Goal: Information Seeking & Learning: Learn about a topic

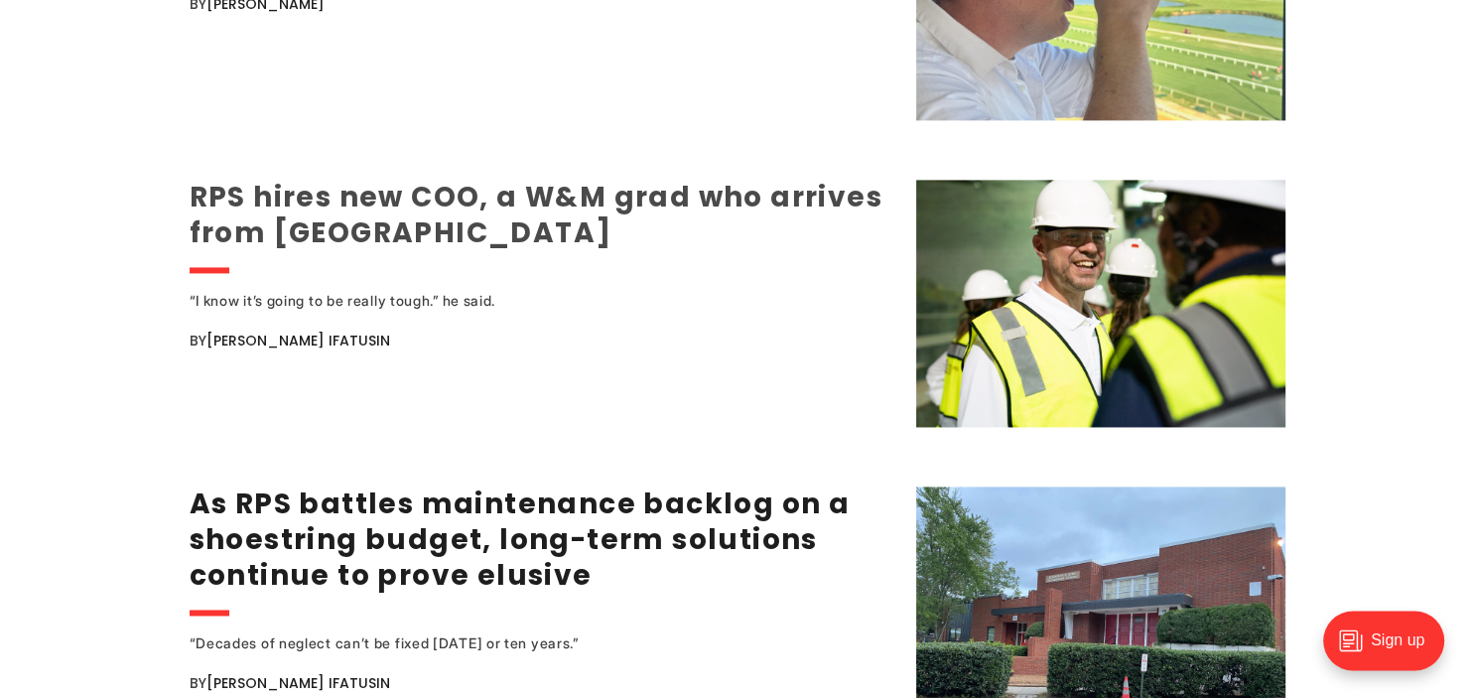
scroll to position [2829, 0]
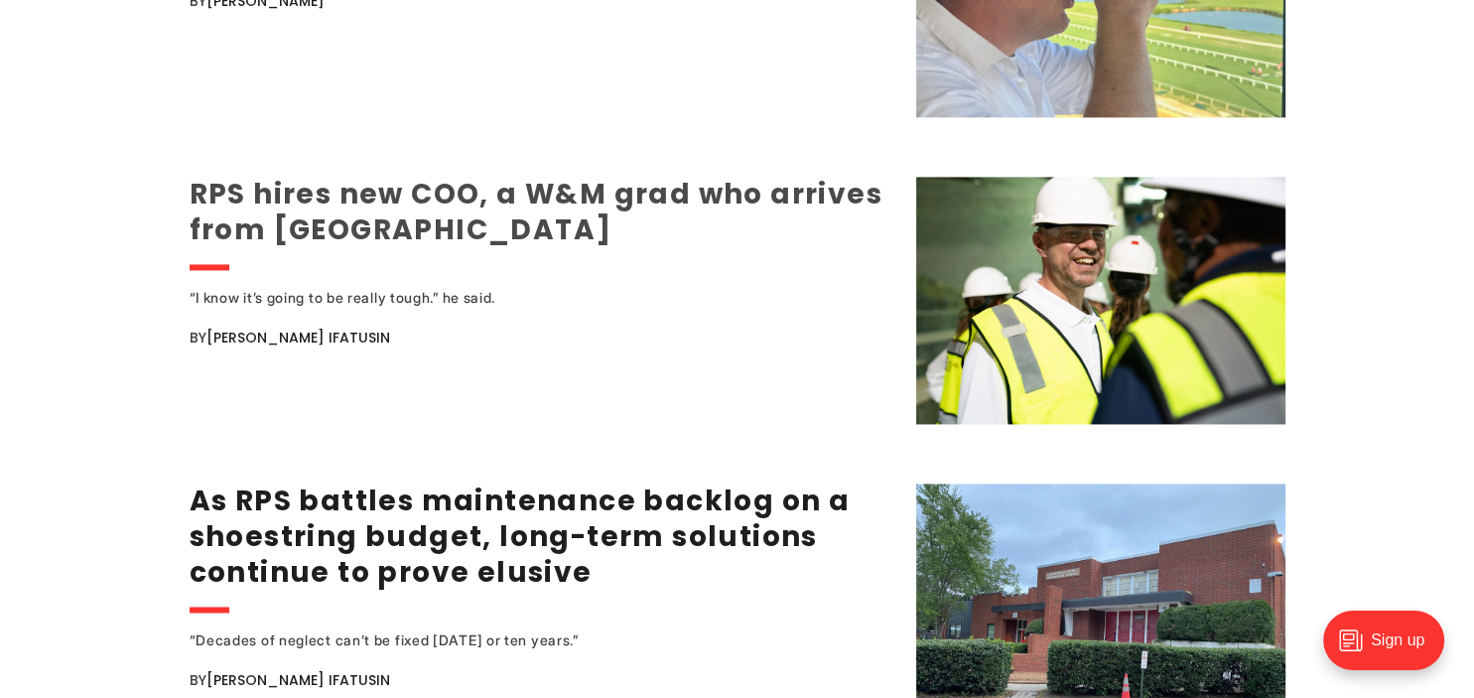
click at [367, 220] on link "RPS hires new COO, a W&M grad who arrives from [GEOGRAPHIC_DATA]" at bounding box center [536, 212] width 693 height 74
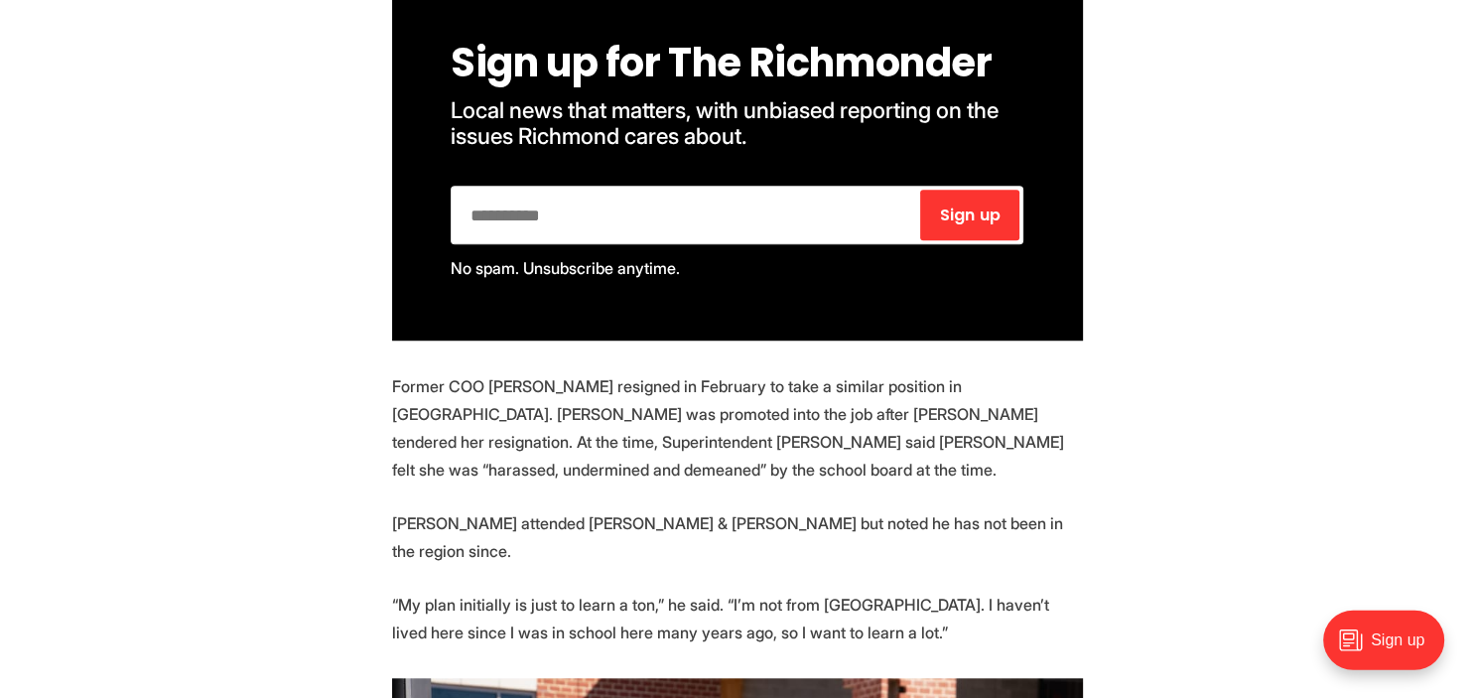
scroll to position [1467, 0]
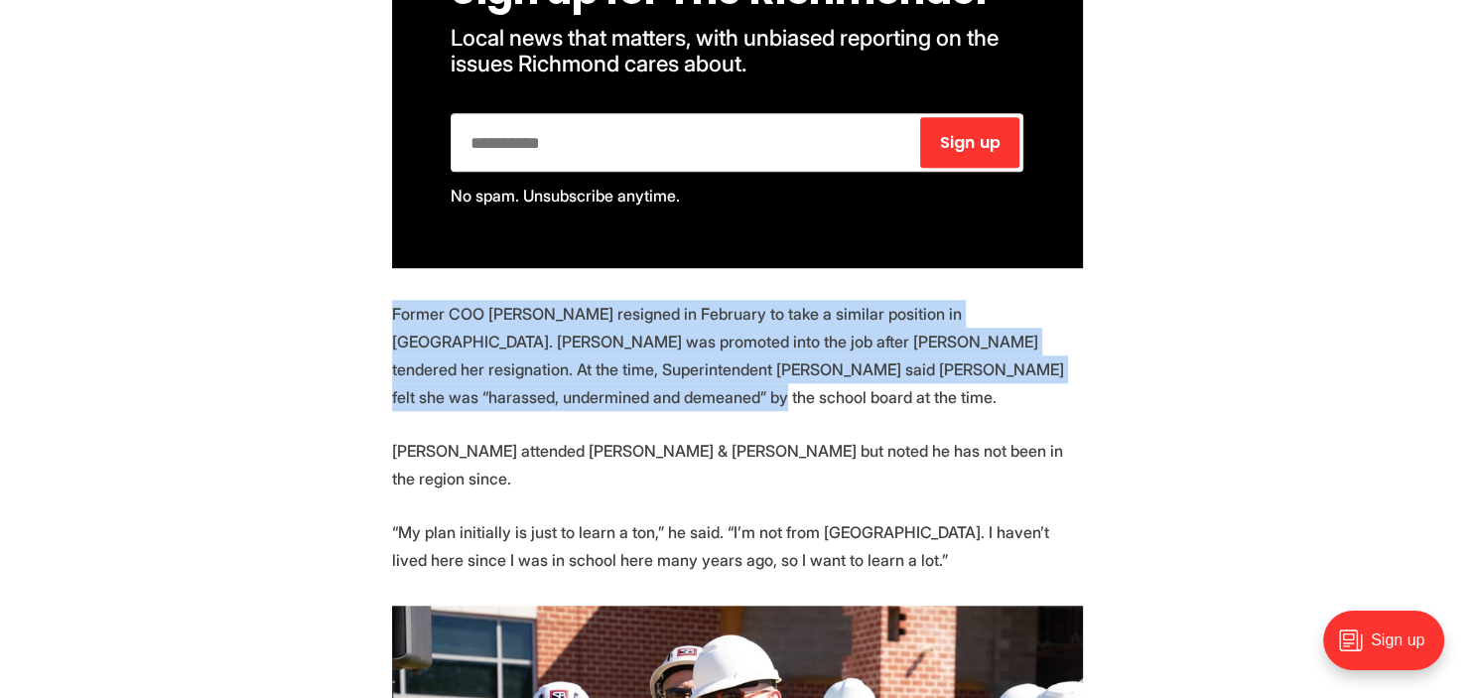
drag, startPoint x: 724, startPoint y: 349, endPoint x: 357, endPoint y: 270, distance: 375.7
click at [357, 270] on section "Richmond Public Schools Superintendent [PERSON_NAME] has filled one of his most…" at bounding box center [737, 529] width 1474 height 2008
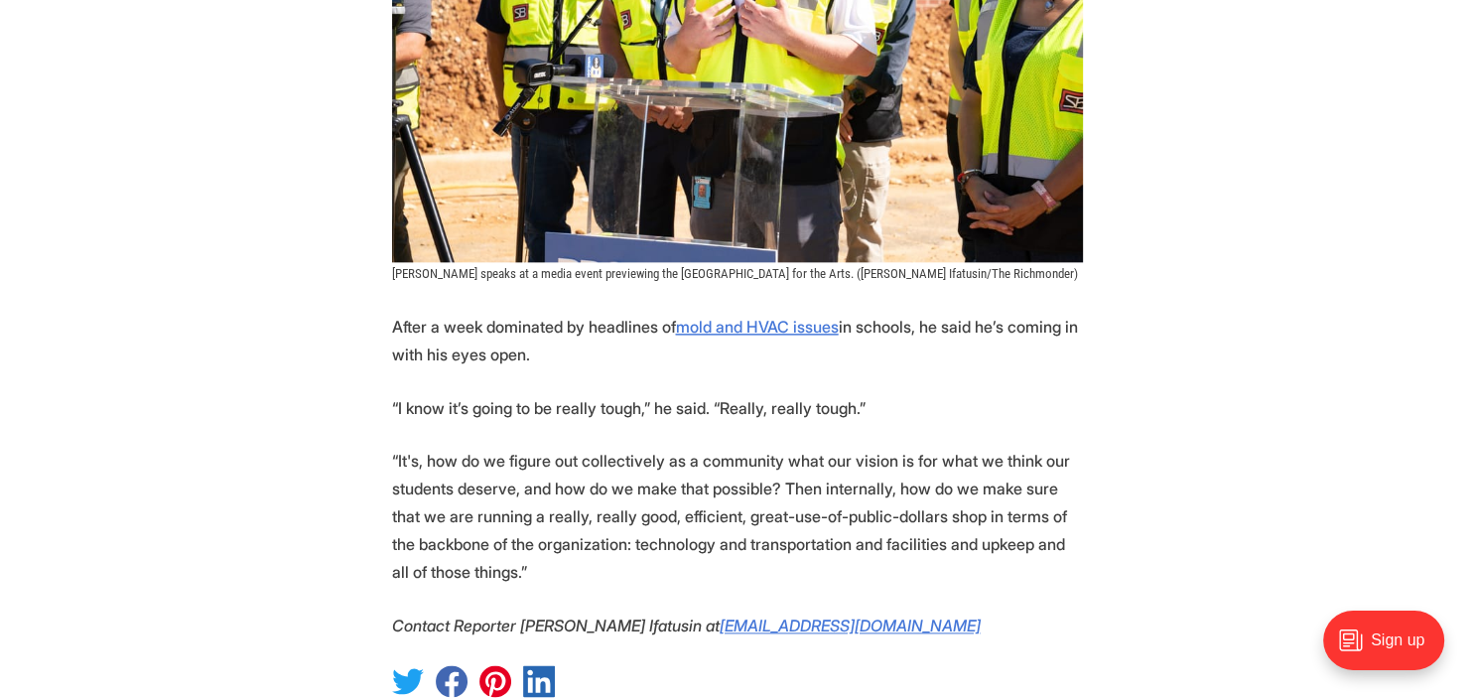
scroll to position [2305, 0]
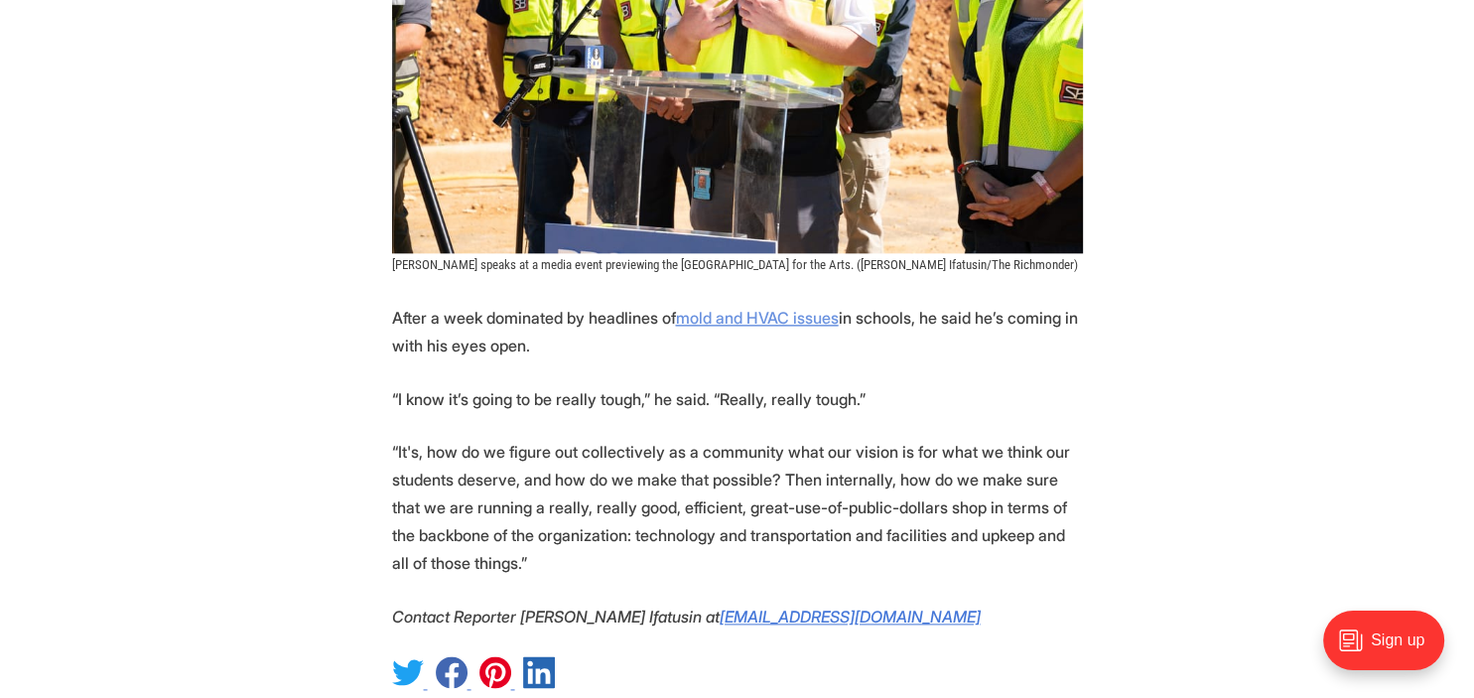
click at [747, 308] on u "mold and HVAC issues" at bounding box center [757, 318] width 163 height 20
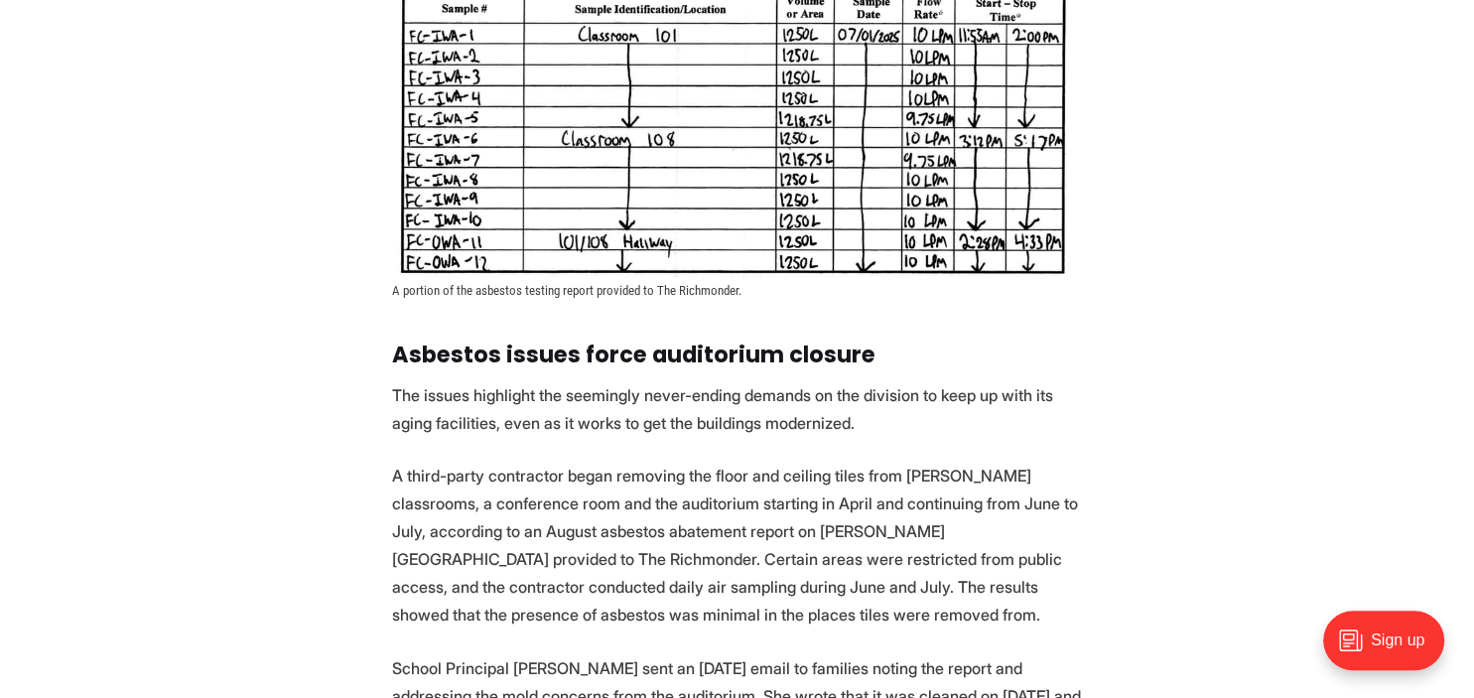
scroll to position [2620, 0]
